Goal: Transaction & Acquisition: Purchase product/service

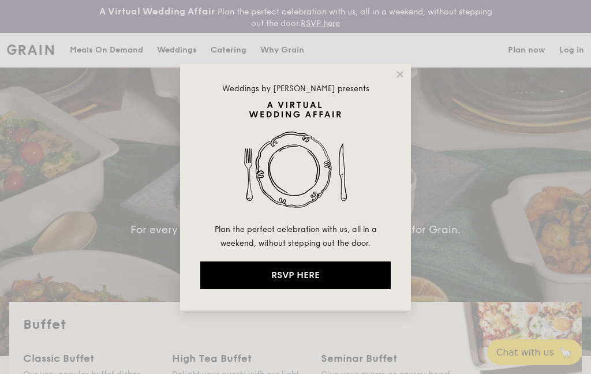
select select
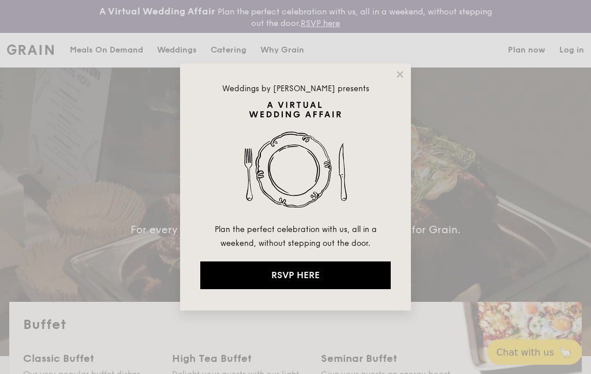
click at [400, 72] on icon at bounding box center [400, 74] width 10 height 10
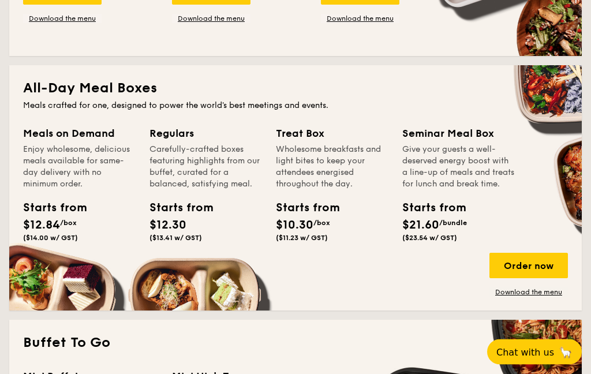
scroll to position [492, 0]
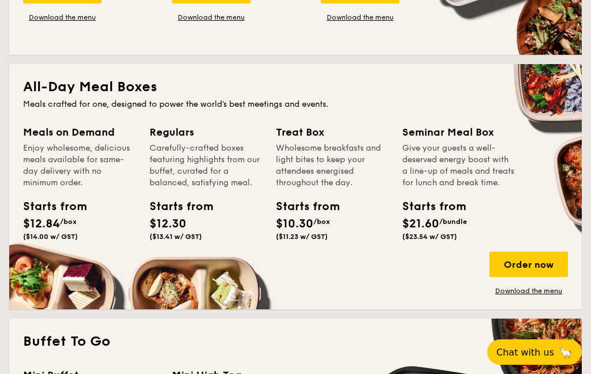
click at [194, 122] on div "All-Day Meal Boxes Meals crafted for one, designed to power the world's best me…" at bounding box center [295, 186] width 572 height 245
click at [183, 136] on div "Regulars" at bounding box center [205, 132] width 113 height 16
click at [190, 215] on div "Starts from" at bounding box center [175, 206] width 52 height 17
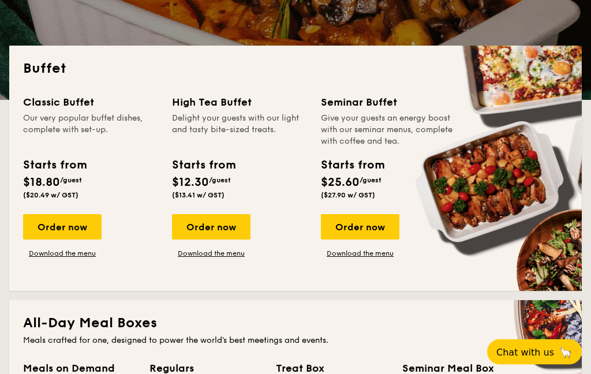
scroll to position [0, 0]
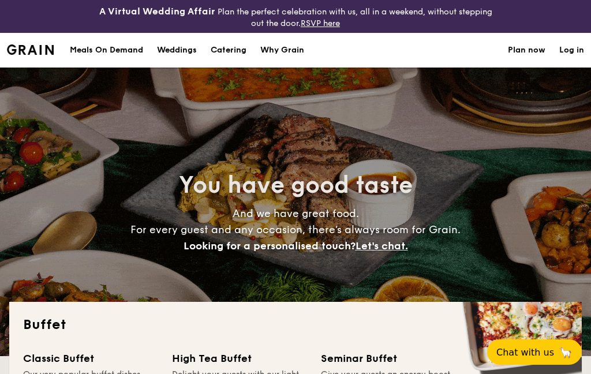
click at [114, 50] on div "Meals On Demand" at bounding box center [106, 50] width 73 height 35
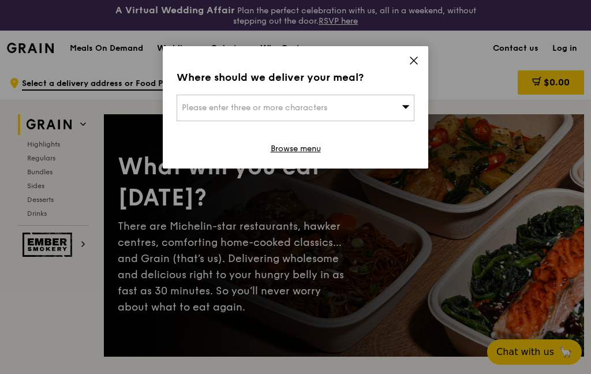
click at [414, 61] on icon at bounding box center [413, 60] width 7 height 7
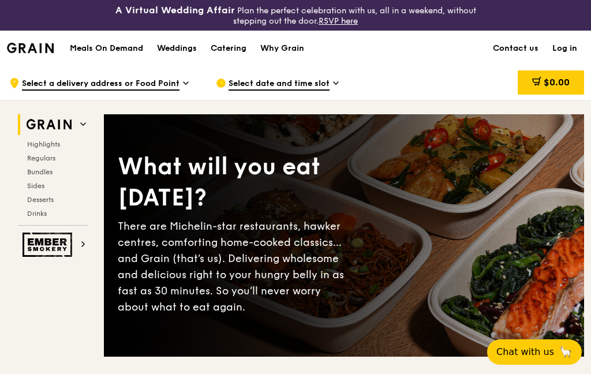
click at [53, 156] on span "Regulars" at bounding box center [41, 158] width 28 height 8
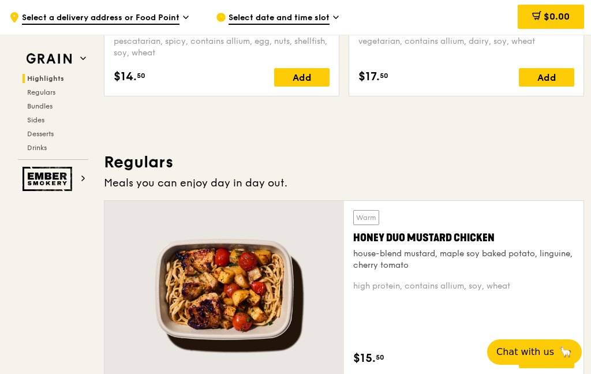
scroll to position [658, 0]
